Goal: Information Seeking & Learning: Learn about a topic

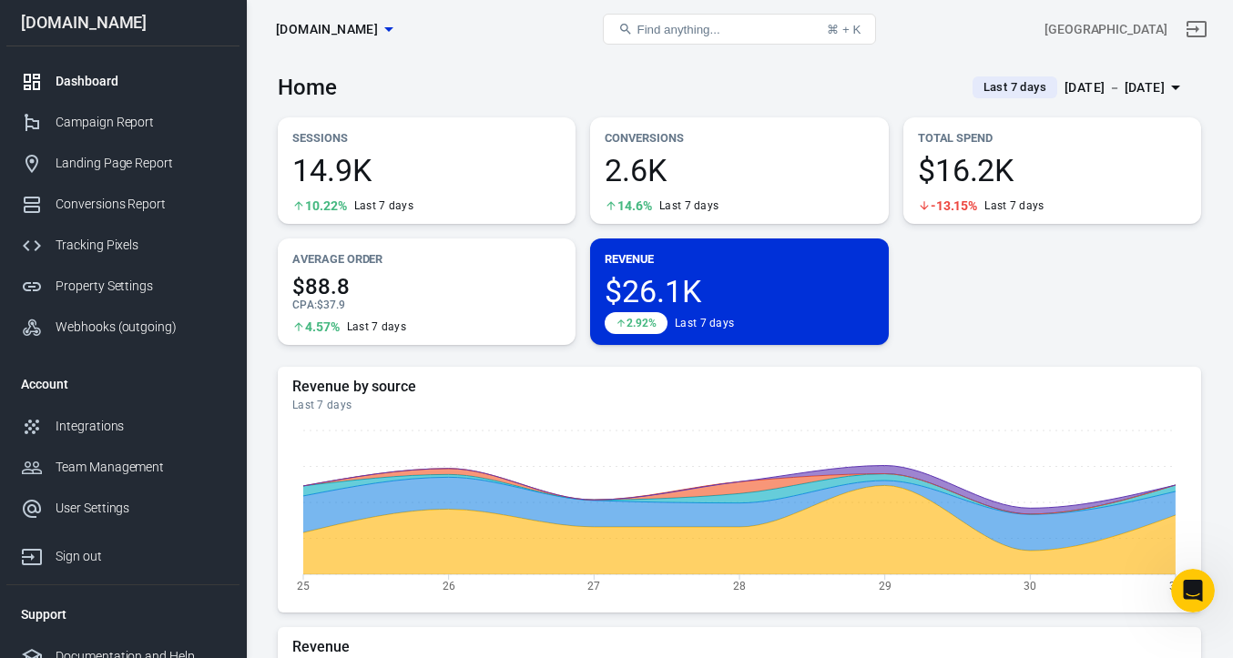
click at [1065, 91] on div "[DATE] － [DATE]" at bounding box center [1115, 87] width 100 height 23
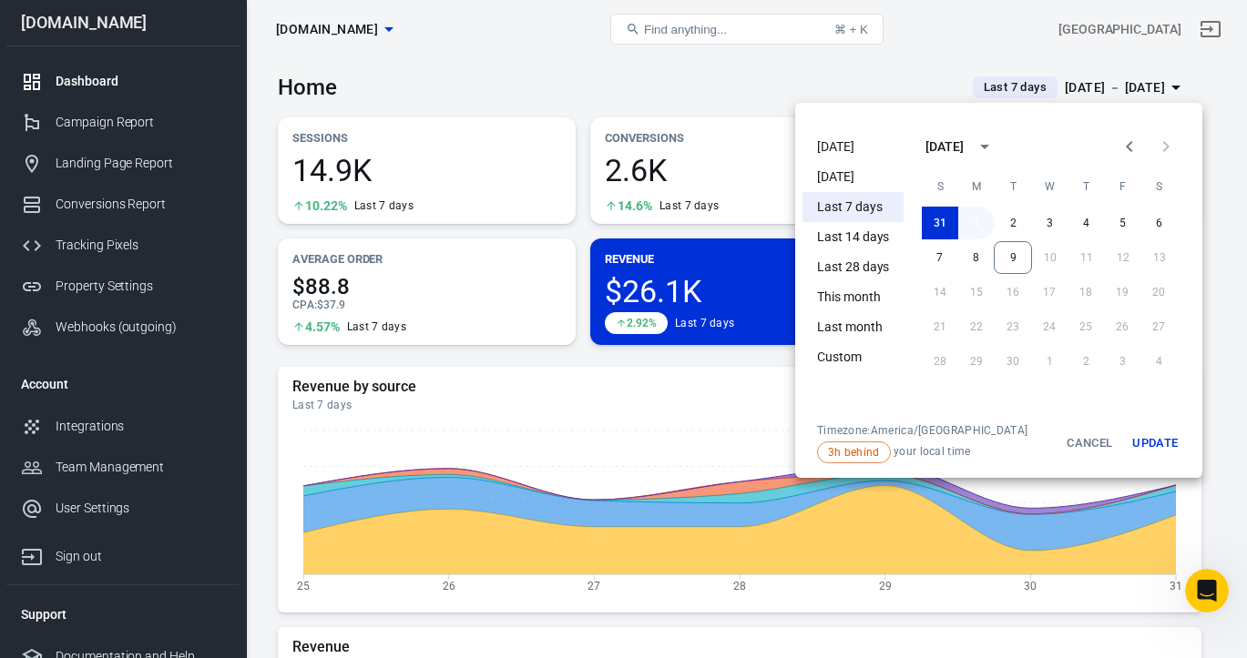
click at [975, 225] on button "1" at bounding box center [976, 223] width 36 height 33
click at [1006, 248] on button "9" at bounding box center [1012, 257] width 38 height 33
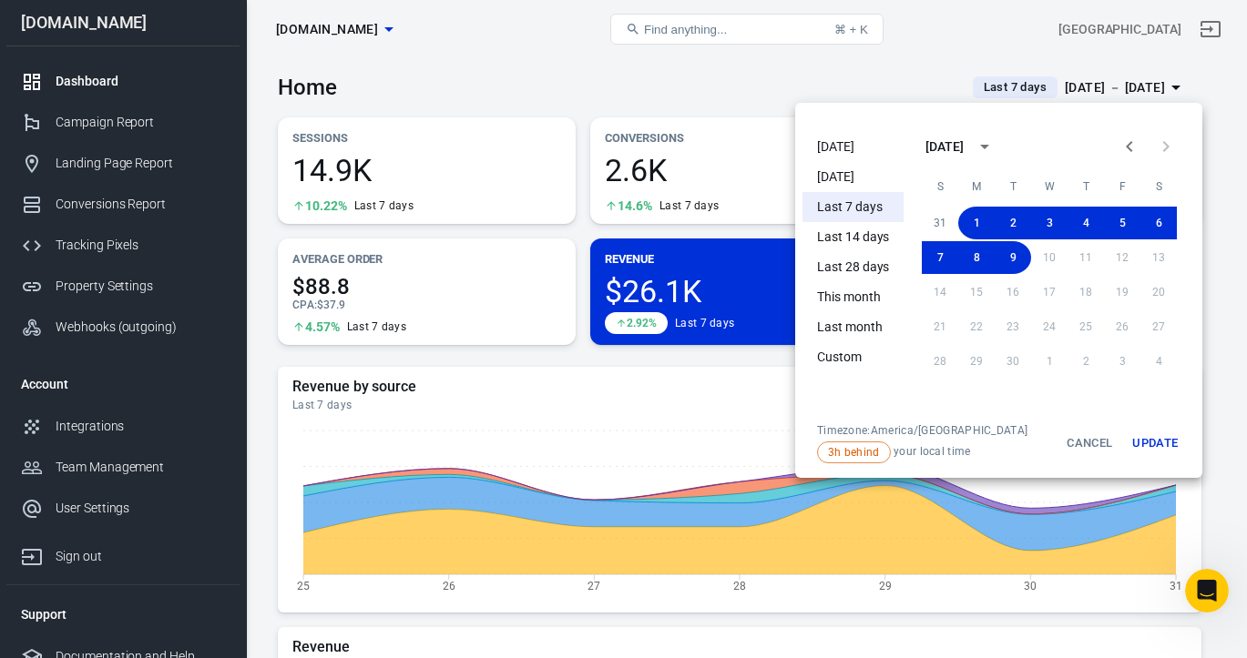
click at [1168, 440] on button "Update" at bounding box center [1155, 443] width 58 height 40
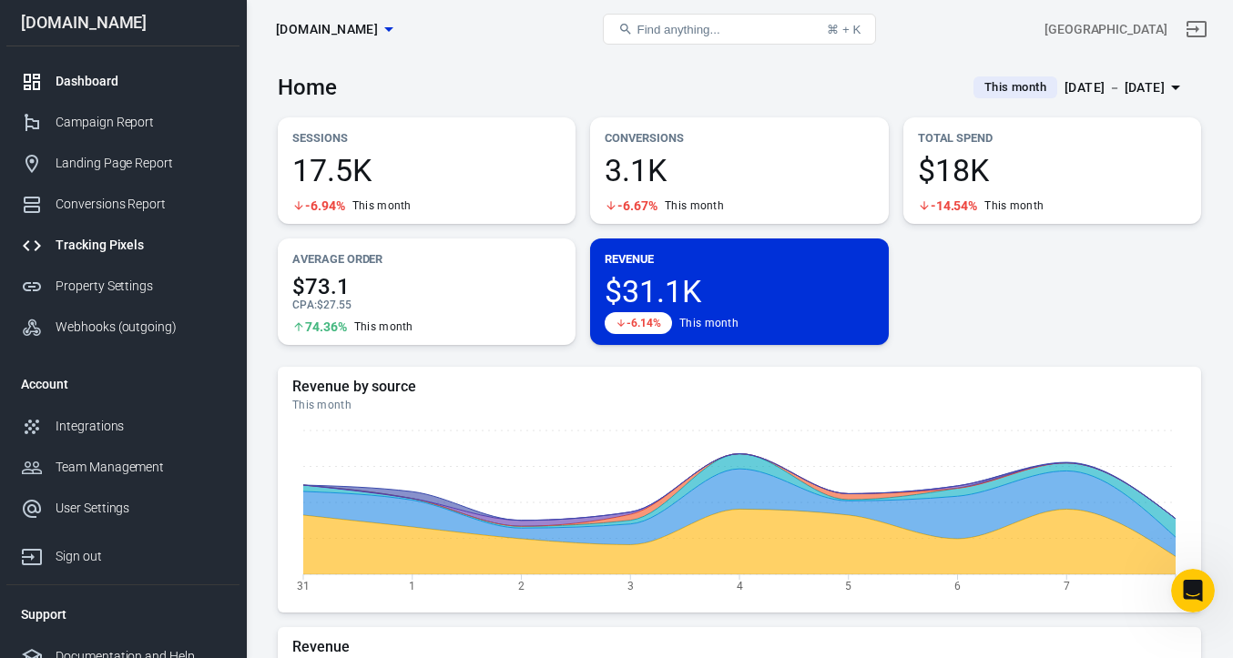
click at [95, 245] on div "Tracking Pixels" at bounding box center [140, 245] width 169 height 19
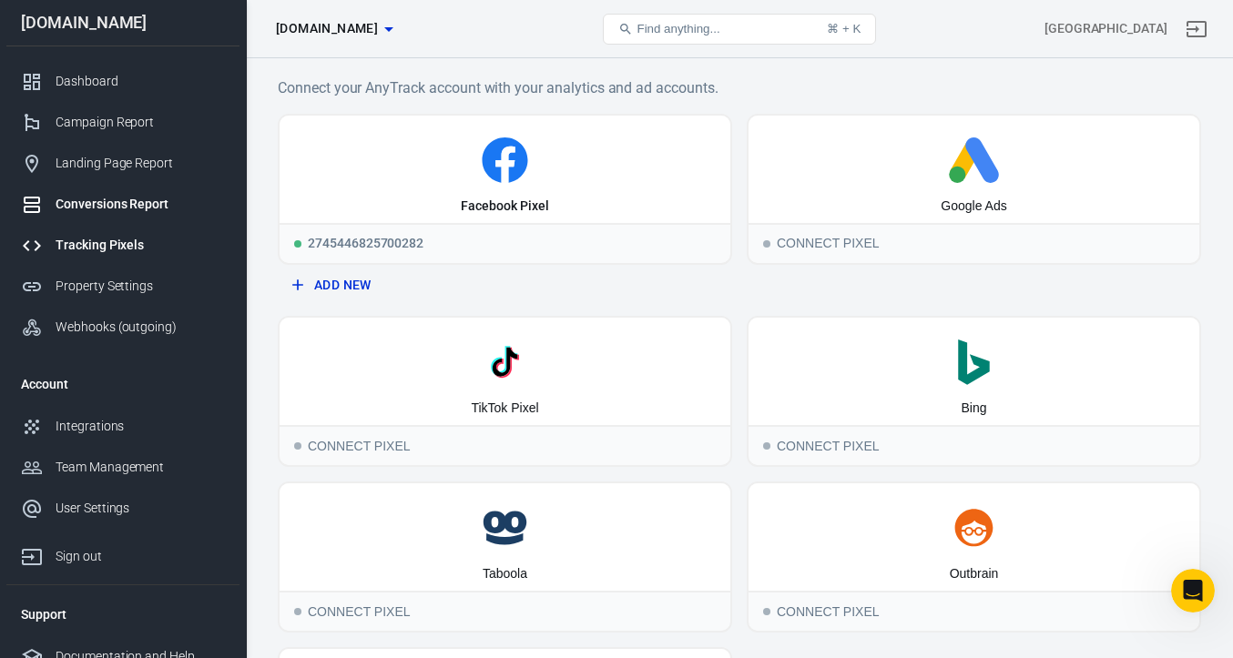
click at [123, 211] on div "Conversions Report" at bounding box center [140, 204] width 169 height 19
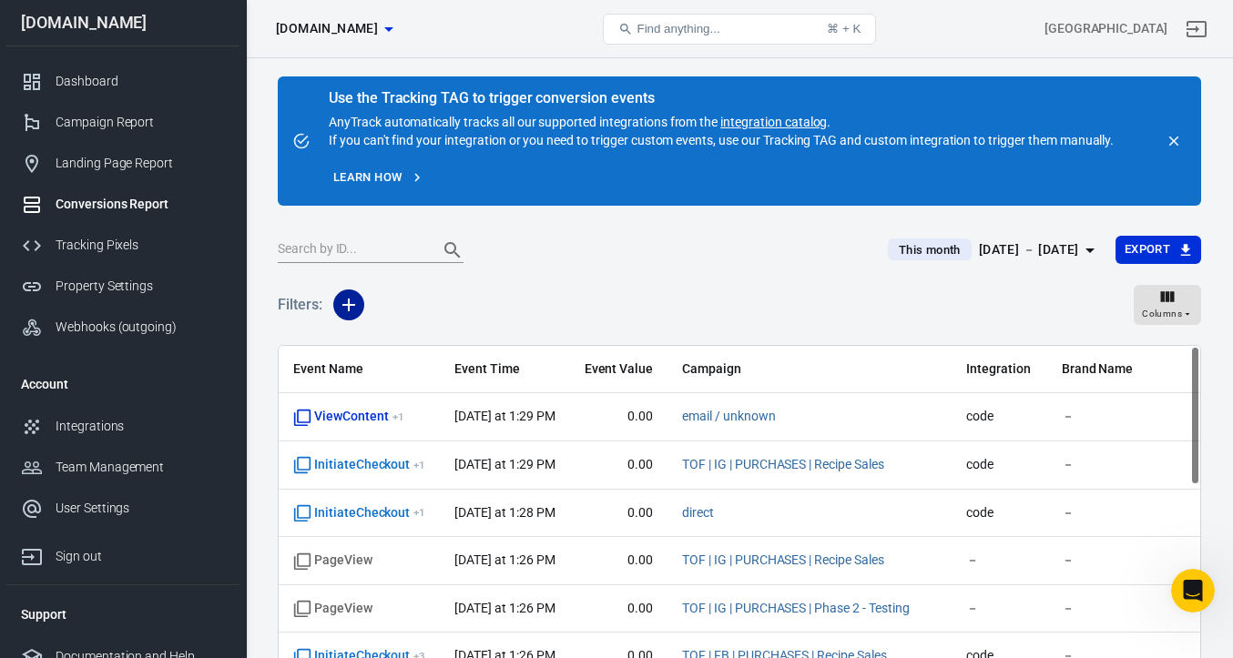
click at [336, 305] on button "button" at bounding box center [348, 305] width 31 height 31
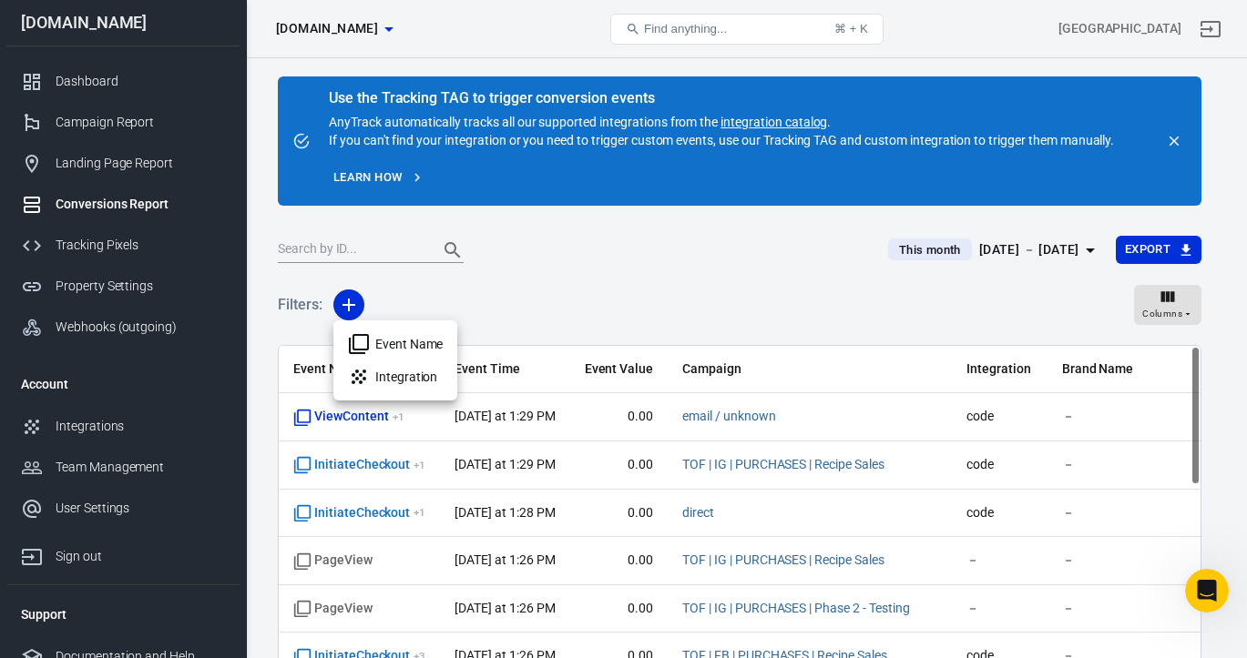
click at [545, 298] on div at bounding box center [623, 329] width 1247 height 658
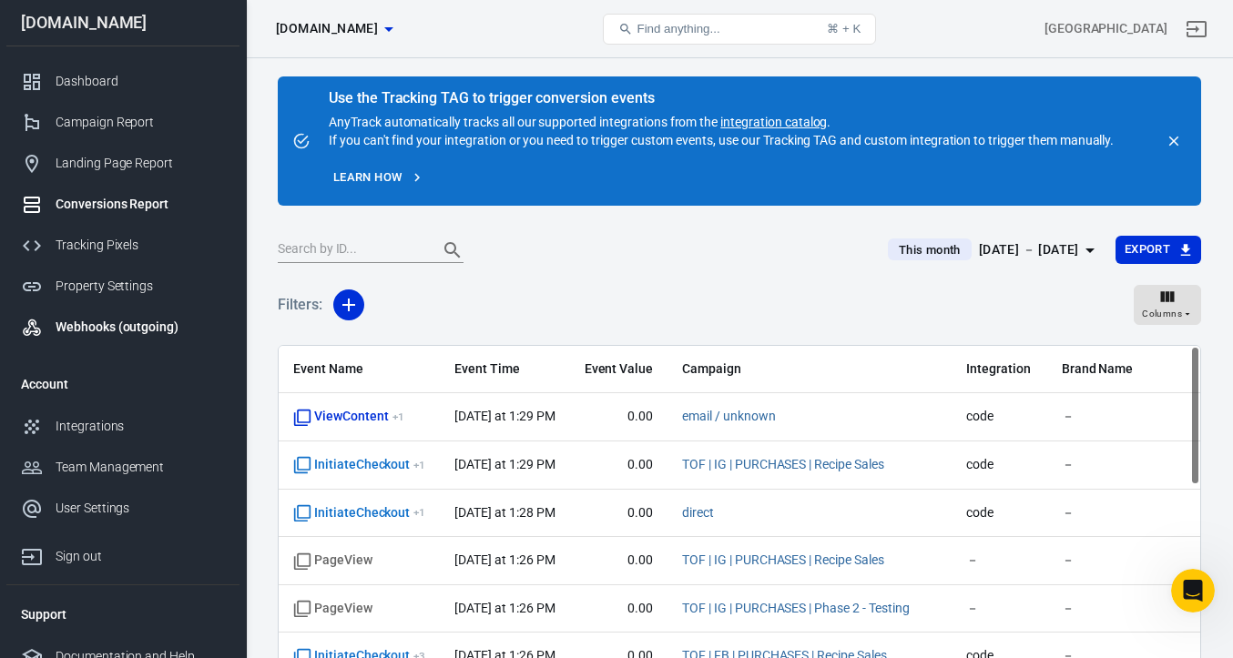
click at [113, 322] on div "Webhooks (outgoing)" at bounding box center [140, 327] width 169 height 19
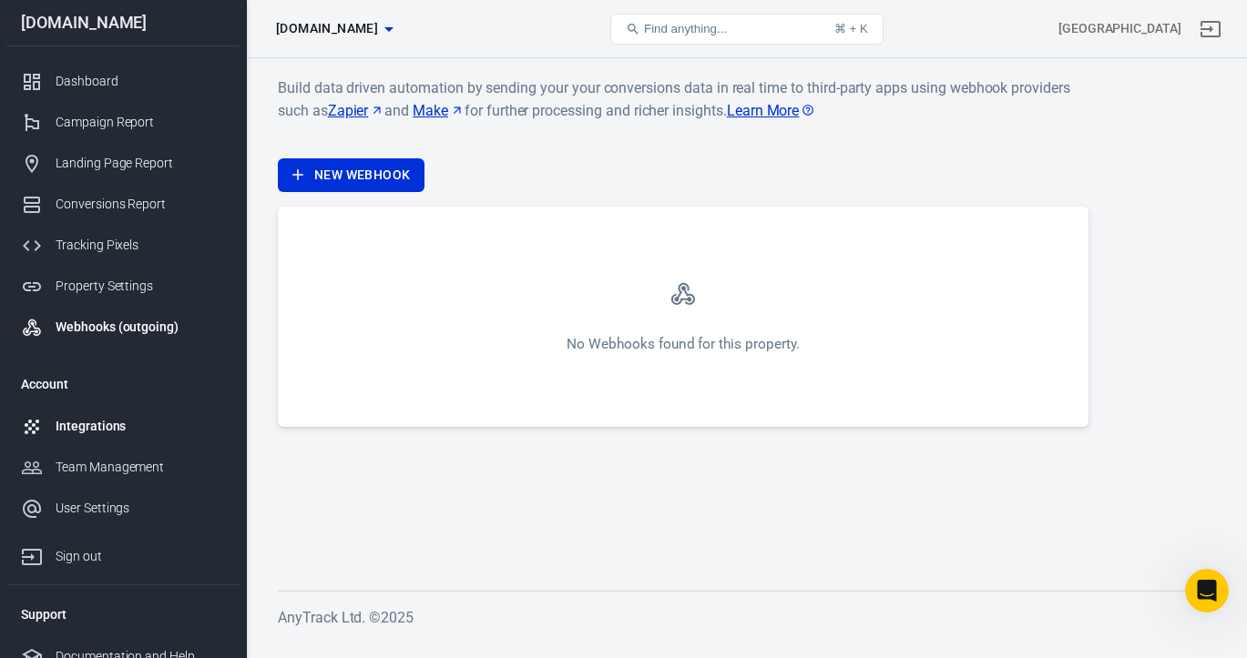
click at [112, 424] on div "Integrations" at bounding box center [140, 426] width 169 height 19
